Goal: Task Accomplishment & Management: Complete application form

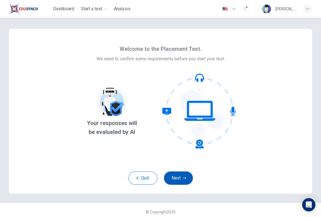
click at [178, 178] on button "Next" at bounding box center [178, 177] width 29 height 13
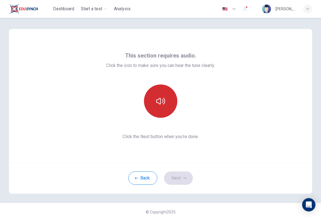
click at [161, 115] on button "button" at bounding box center [160, 100] width 33 height 33
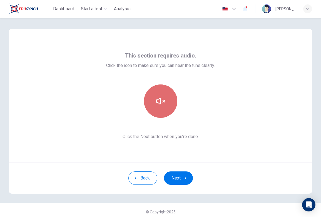
click at [161, 115] on button "button" at bounding box center [160, 100] width 33 height 33
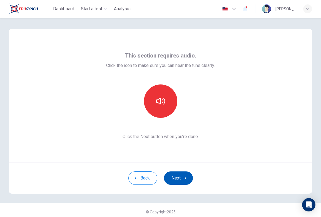
click at [170, 176] on button "Next" at bounding box center [178, 177] width 29 height 13
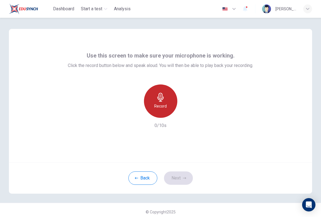
click at [163, 110] on div "Record" at bounding box center [160, 100] width 33 height 33
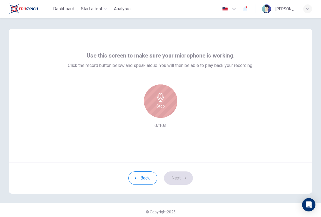
click at [163, 109] on h6 "Stop" at bounding box center [160, 106] width 8 height 7
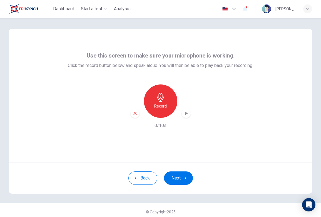
click at [189, 115] on div "button" at bounding box center [186, 113] width 9 height 9
click at [185, 114] on icon "button" at bounding box center [186, 113] width 3 height 3
click at [185, 114] on icon "button" at bounding box center [186, 114] width 6 height 6
click at [185, 114] on icon "button" at bounding box center [186, 113] width 3 height 3
click at [185, 115] on icon "button" at bounding box center [186, 113] width 3 height 3
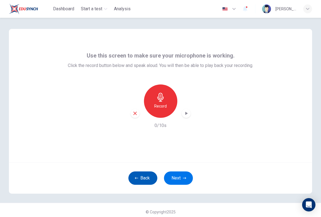
click at [146, 178] on button "Back" at bounding box center [142, 177] width 29 height 13
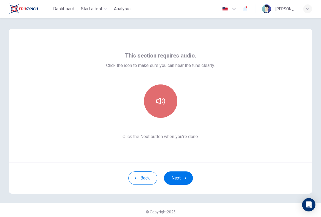
click at [164, 104] on icon "button" at bounding box center [160, 101] width 9 height 9
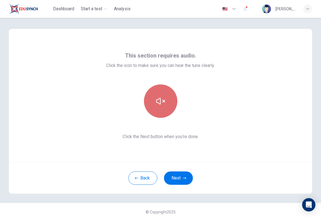
click at [165, 104] on icon "button" at bounding box center [160, 101] width 9 height 9
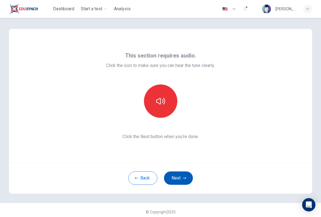
click at [173, 175] on button "Next" at bounding box center [178, 177] width 29 height 13
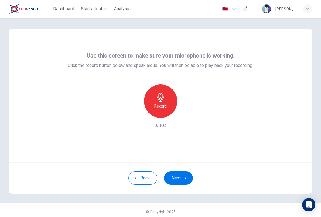
click at [165, 96] on div "Record" at bounding box center [160, 100] width 33 height 33
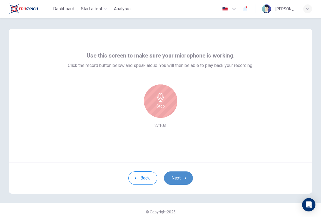
click at [175, 176] on button "Next" at bounding box center [178, 177] width 29 height 13
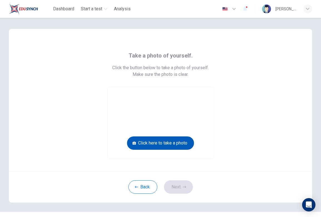
click at [146, 143] on button "Click here to take a photo" at bounding box center [160, 142] width 67 height 13
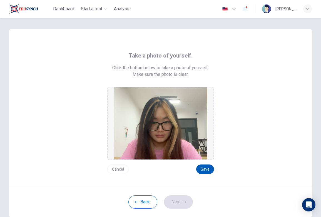
click at [210, 170] on button "Save" at bounding box center [205, 169] width 18 height 9
click at [178, 205] on button "Next" at bounding box center [178, 201] width 29 height 13
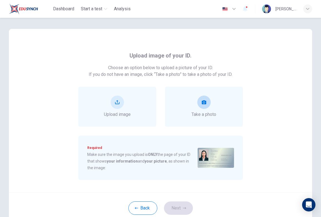
click at [204, 103] on icon "take photo" at bounding box center [204, 102] width 4 height 4
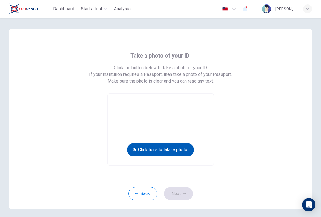
click at [177, 152] on button "Click here to take a photo" at bounding box center [160, 149] width 67 height 13
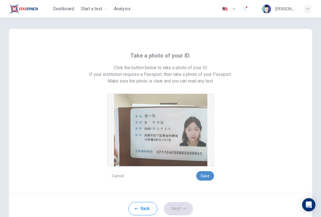
click at [208, 178] on button "Save" at bounding box center [205, 175] width 18 height 9
click at [181, 211] on button "Next" at bounding box center [178, 208] width 29 height 13
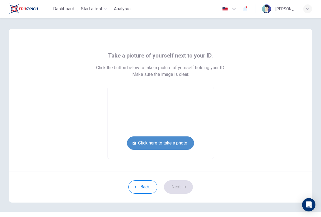
click at [172, 145] on button "Click here to take a photo" at bounding box center [160, 142] width 67 height 13
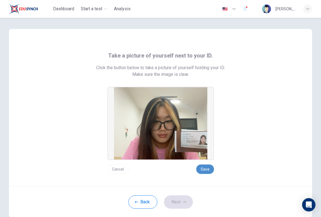
click at [206, 167] on button "Save" at bounding box center [205, 169] width 18 height 9
click at [179, 201] on button "Next" at bounding box center [178, 201] width 29 height 13
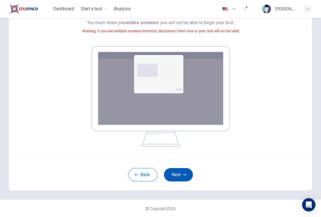
scroll to position [60, 0]
click at [176, 173] on button "Next" at bounding box center [178, 174] width 29 height 13
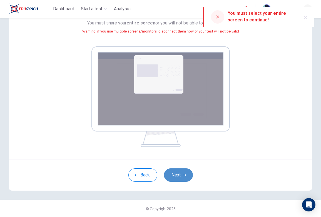
click at [180, 172] on button "Next" at bounding box center [178, 174] width 29 height 13
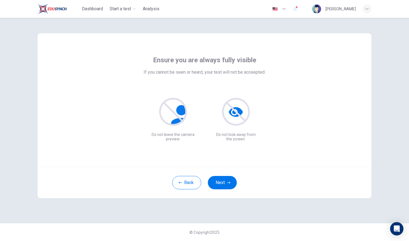
scroll to position [0, 0]
click at [222, 182] on button "Next" at bounding box center [222, 182] width 29 height 13
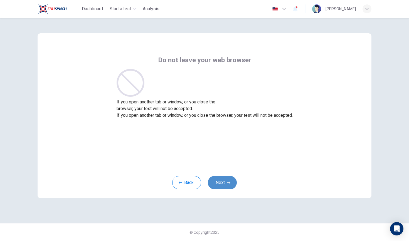
click at [222, 182] on button "Next" at bounding box center [222, 182] width 29 height 13
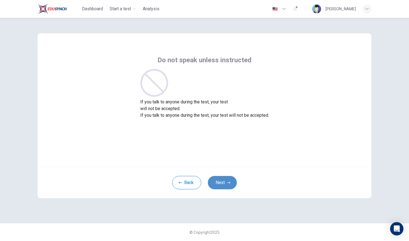
click at [222, 182] on button "Next" at bounding box center [222, 182] width 29 height 13
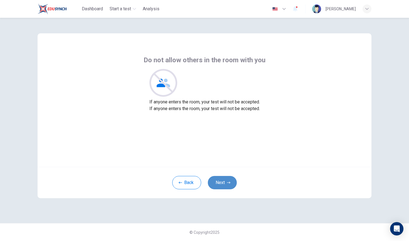
click at [222, 182] on button "Next" at bounding box center [222, 182] width 29 height 13
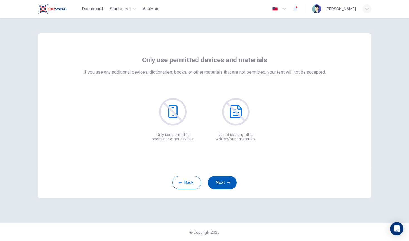
click at [222, 182] on button "Next" at bounding box center [222, 182] width 29 height 13
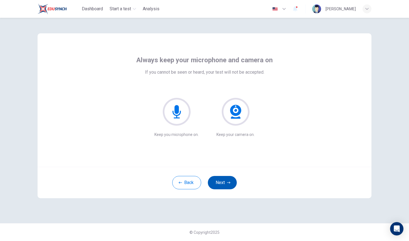
click at [222, 182] on button "Next" at bounding box center [222, 182] width 29 height 13
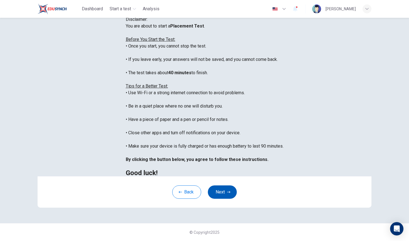
scroll to position [68, 0]
click at [218, 194] on button "Next" at bounding box center [222, 191] width 29 height 13
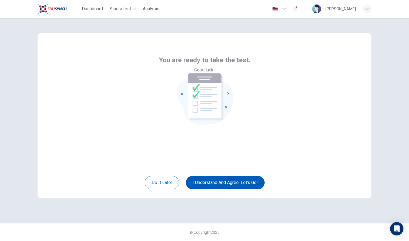
click at [221, 179] on button "I understand and agree. Let’s go!" at bounding box center [225, 182] width 79 height 13
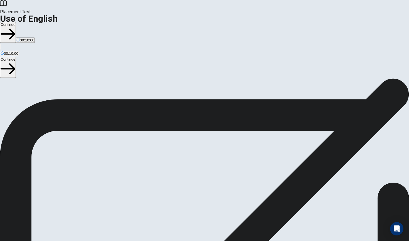
click at [16, 22] on button "Continue" at bounding box center [8, 32] width 16 height 21
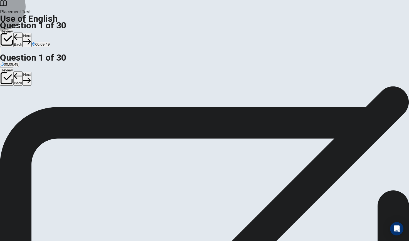
click at [31, 33] on button "Next" at bounding box center [27, 40] width 9 height 14
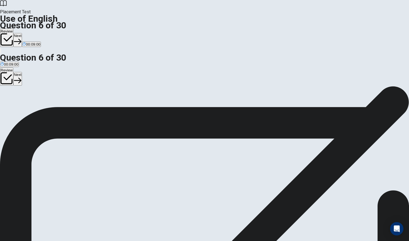
click at [22, 33] on button "Next" at bounding box center [17, 40] width 9 height 14
click at [31, 33] on button "Next" at bounding box center [27, 40] width 9 height 14
click at [23, 33] on button "Back" at bounding box center [17, 40] width 9 height 14
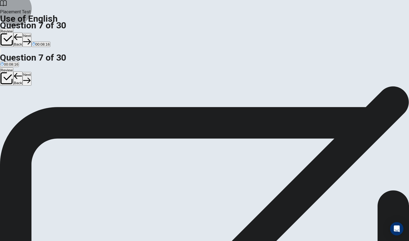
click at [23, 33] on button "Back" at bounding box center [17, 40] width 9 height 14
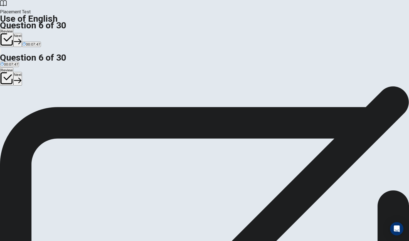
click at [22, 33] on button "Next" at bounding box center [17, 40] width 9 height 14
click at [31, 33] on button "Next" at bounding box center [27, 40] width 9 height 14
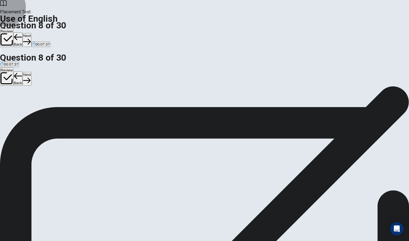
click at [31, 33] on button "Next" at bounding box center [27, 40] width 9 height 14
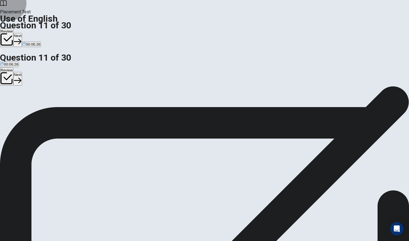
click at [22, 33] on button "Next" at bounding box center [17, 40] width 9 height 14
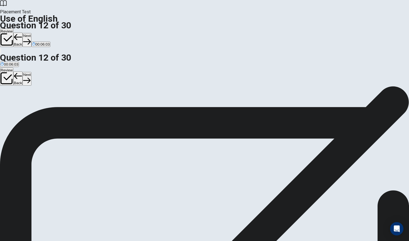
click at [31, 33] on button "Next" at bounding box center [27, 40] width 9 height 14
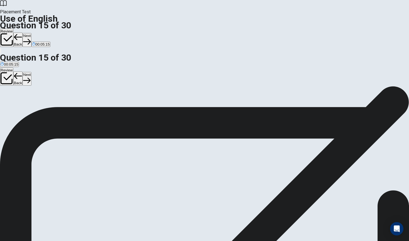
click at [31, 33] on button "Next" at bounding box center [27, 40] width 9 height 14
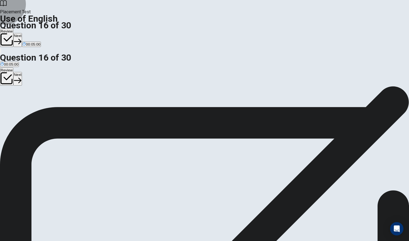
click at [22, 33] on button "Next" at bounding box center [17, 40] width 9 height 14
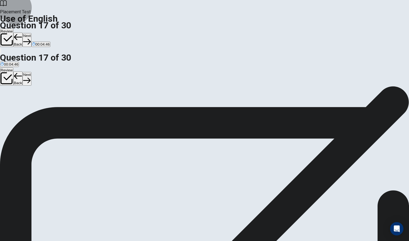
click at [31, 33] on button "Next" at bounding box center [27, 40] width 9 height 14
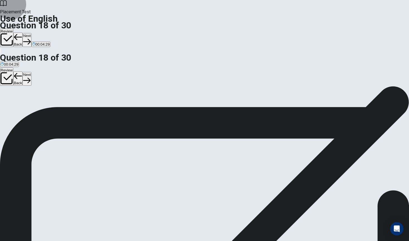
click at [31, 33] on button "Next" at bounding box center [27, 40] width 9 height 14
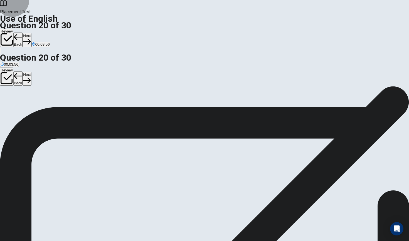
click at [31, 33] on button "Next" at bounding box center [27, 40] width 9 height 14
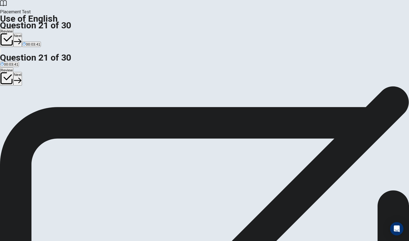
click at [22, 33] on button "Next" at bounding box center [17, 40] width 9 height 14
click at [31, 33] on button "Next" at bounding box center [27, 40] width 9 height 14
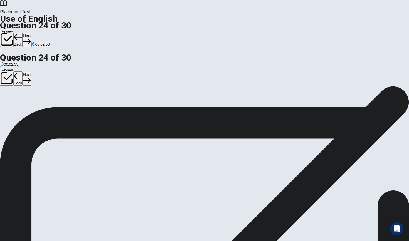
click at [31, 33] on button "Next" at bounding box center [27, 40] width 9 height 14
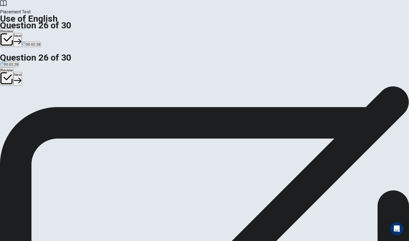
click at [22, 33] on button "Next" at bounding box center [17, 40] width 9 height 14
click at [31, 33] on button "Next" at bounding box center [27, 40] width 9 height 14
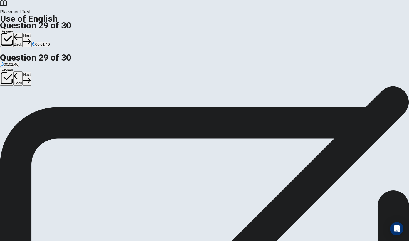
click at [31, 33] on button "Next" at bounding box center [27, 40] width 9 height 14
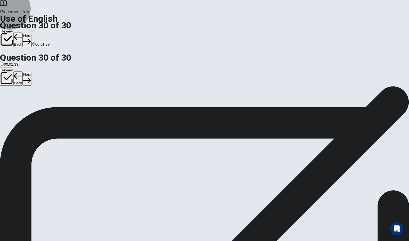
click at [13, 29] on button "Review" at bounding box center [6, 38] width 13 height 18
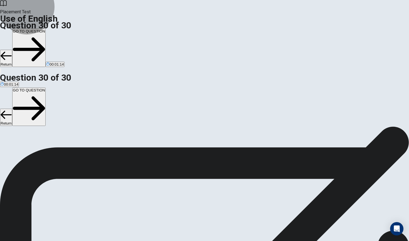
click at [46, 29] on button "GO TO QUESTION" at bounding box center [28, 48] width 33 height 38
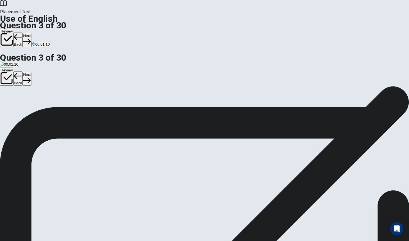
click at [23, 33] on button "Back" at bounding box center [17, 40] width 9 height 14
click at [31, 33] on button "Next" at bounding box center [27, 40] width 9 height 14
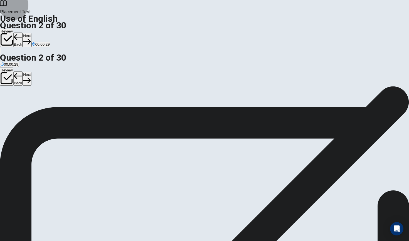
click at [31, 33] on button "Next" at bounding box center [27, 40] width 9 height 14
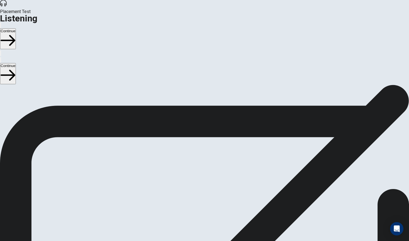
scroll to position [0, 0]
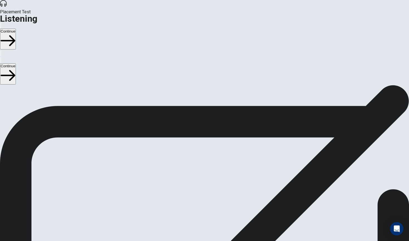
click at [16, 29] on button "Continue" at bounding box center [8, 39] width 16 height 21
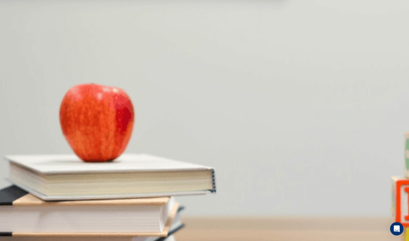
click at [16, 29] on button "Continue" at bounding box center [8, 39] width 16 height 21
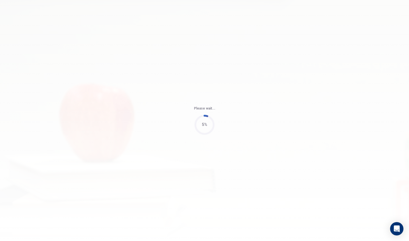
type input "58"
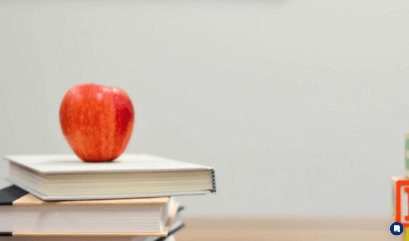
scroll to position [0, 0]
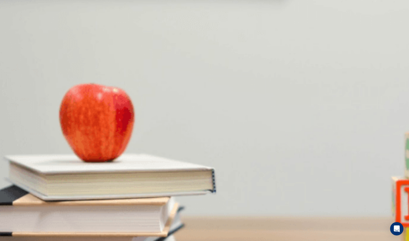
click at [16, 29] on button "Continue" at bounding box center [8, 39] width 16 height 21
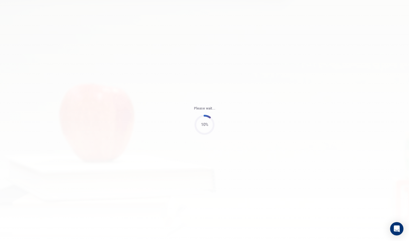
type input "56"
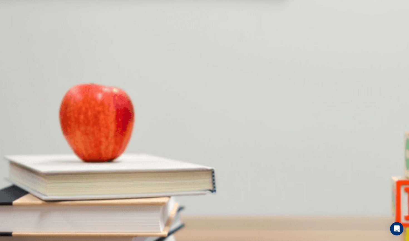
scroll to position [0, 0]
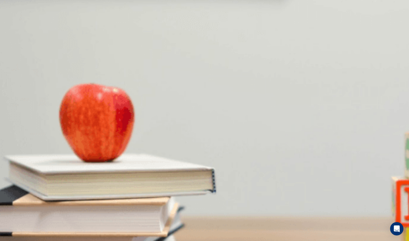
scroll to position [10, 0]
click at [16, 29] on button "Continue" at bounding box center [8, 39] width 16 height 21
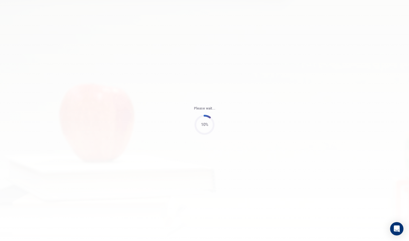
type input "63"
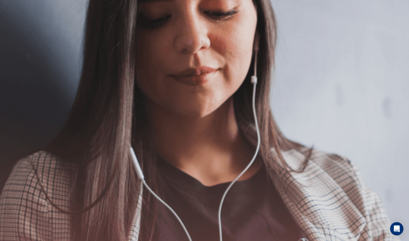
click at [16, 29] on button "Continue" at bounding box center [8, 39] width 16 height 21
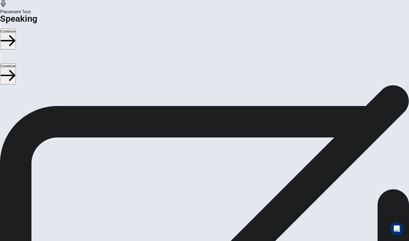
click at [16, 29] on button "Continue" at bounding box center [8, 39] width 16 height 21
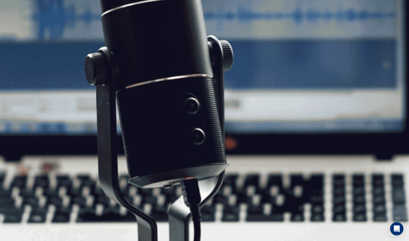
click at [16, 29] on button "Continue" at bounding box center [8, 39] width 16 height 21
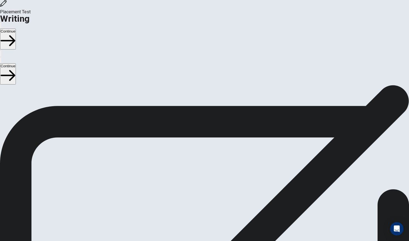
click at [16, 29] on button "Continue" at bounding box center [8, 39] width 16 height 21
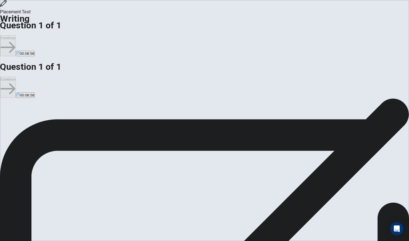
type textarea "One personal value that guides my decisions and cations is kindness.being kind …"
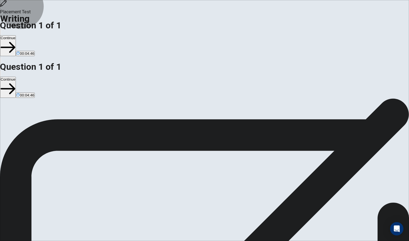
click at [16, 35] on button "Continue" at bounding box center [8, 45] width 16 height 21
